Goal: Task Accomplishment & Management: Use online tool/utility

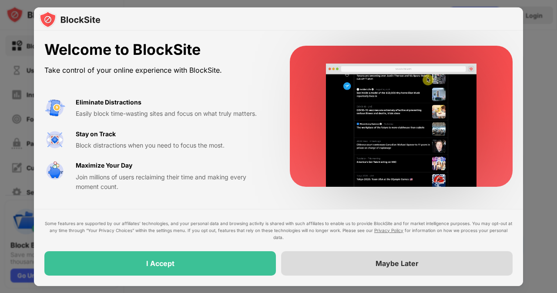
click at [385, 268] on div "Maybe Later" at bounding box center [397, 263] width 232 height 24
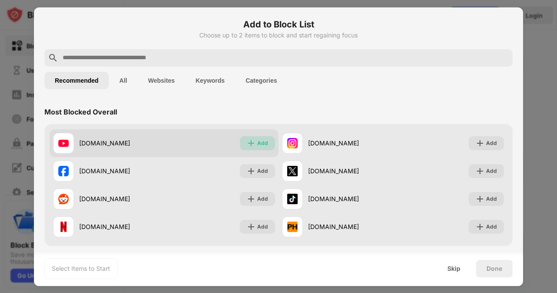
click at [257, 145] on div "Add" at bounding box center [262, 143] width 11 height 9
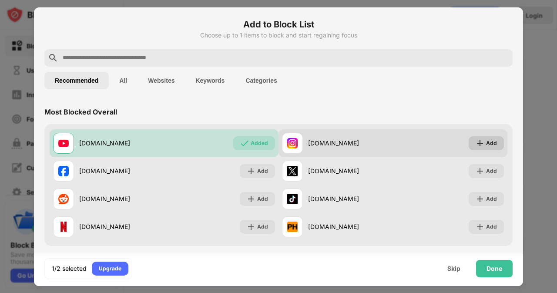
click at [486, 144] on div "Add" at bounding box center [491, 143] width 11 height 9
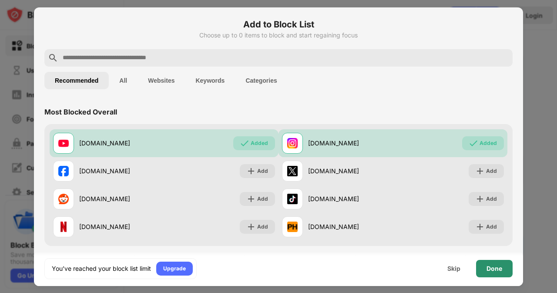
click at [494, 268] on div "Done" at bounding box center [495, 268] width 16 height 7
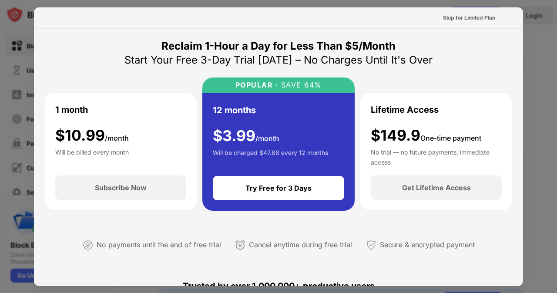
scroll to position [424, 0]
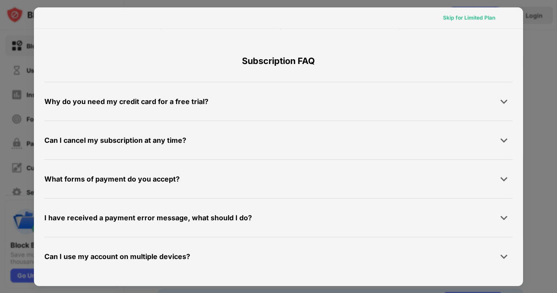
click at [454, 20] on div "Skip for Limited Plan" at bounding box center [469, 17] width 52 height 9
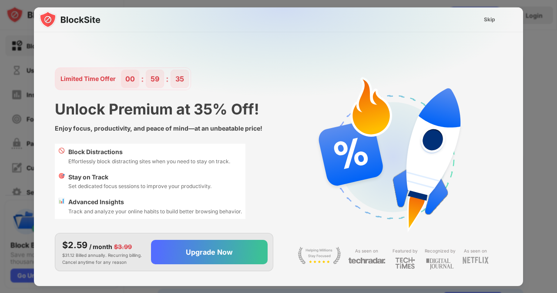
scroll to position [0, 0]
click at [490, 14] on div "Skip" at bounding box center [489, 20] width 25 height 14
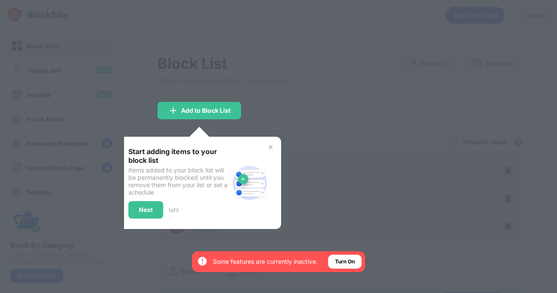
click at [493, 20] on div at bounding box center [278, 146] width 557 height 293
click at [144, 216] on div "Next" at bounding box center [145, 209] width 35 height 17
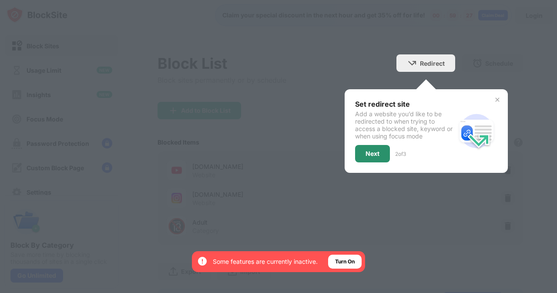
click at [371, 151] on div "Next" at bounding box center [373, 153] width 14 height 7
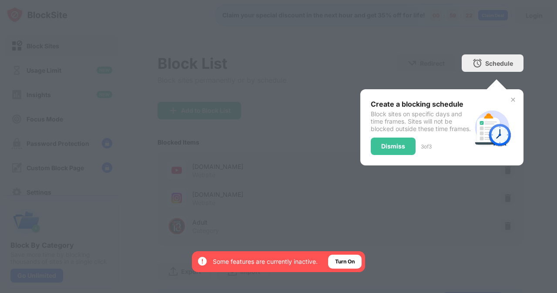
click at [510, 99] on img at bounding box center [513, 99] width 7 height 7
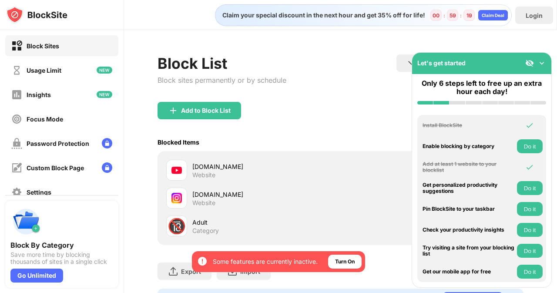
click at [543, 62] on img at bounding box center [542, 63] width 9 height 9
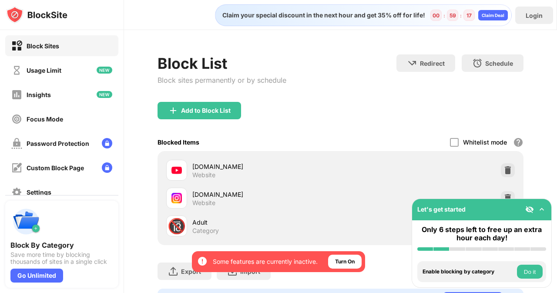
click at [540, 209] on img at bounding box center [542, 209] width 9 height 9
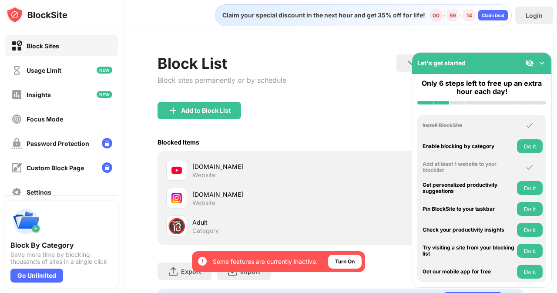
click at [539, 63] on img at bounding box center [542, 63] width 9 height 9
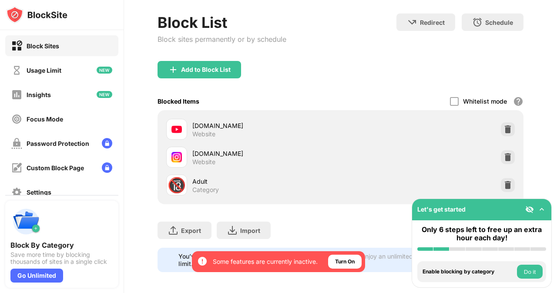
scroll to position [51, 0]
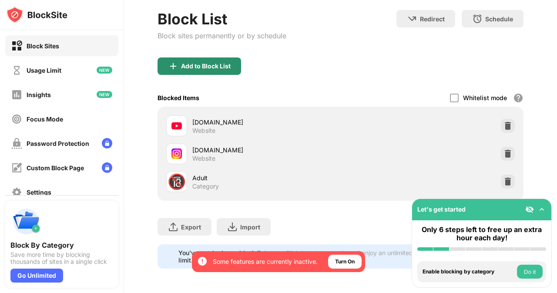
click at [209, 63] on div "Add to Block List" at bounding box center [206, 66] width 50 height 7
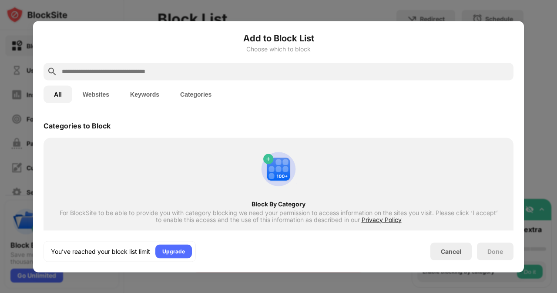
click at [104, 91] on button "Websites" at bounding box center [95, 93] width 47 height 17
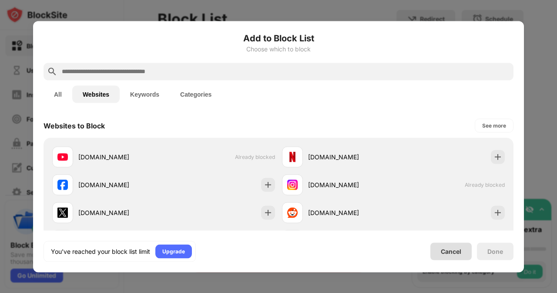
click at [443, 250] on div "Cancel" at bounding box center [451, 251] width 20 height 7
